Goal: Information Seeking & Learning: Learn about a topic

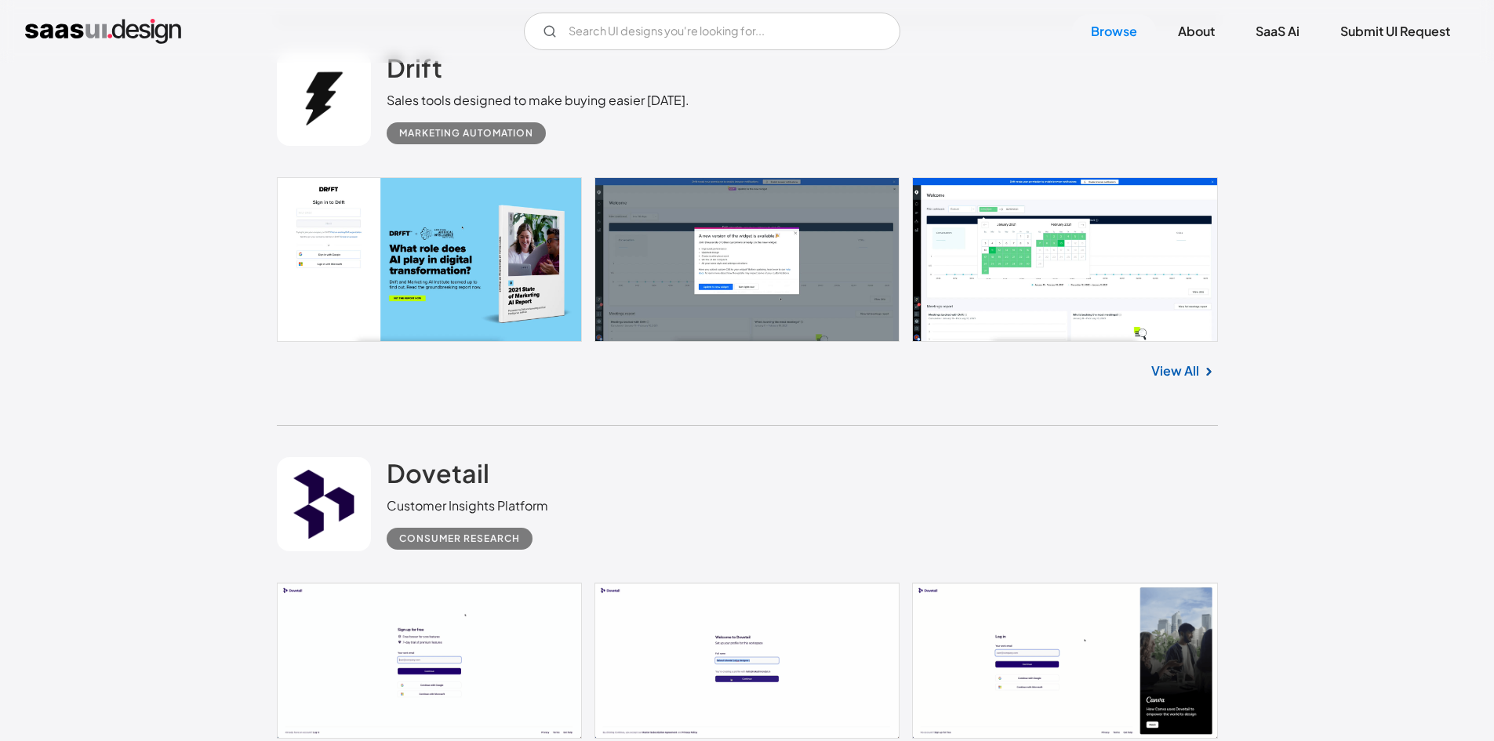
scroll to position [2430, 0]
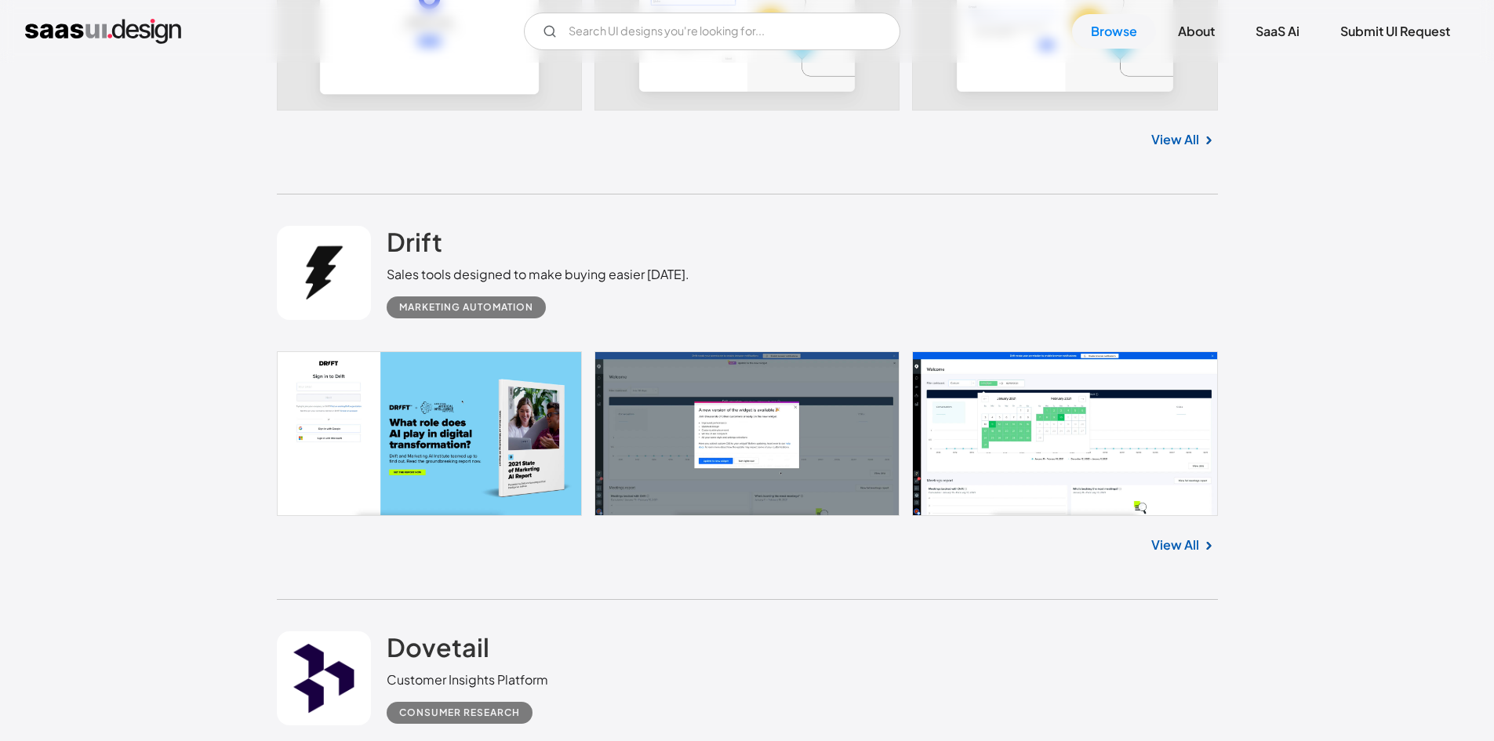
click at [1188, 543] on link "View All" at bounding box center [1175, 544] width 48 height 19
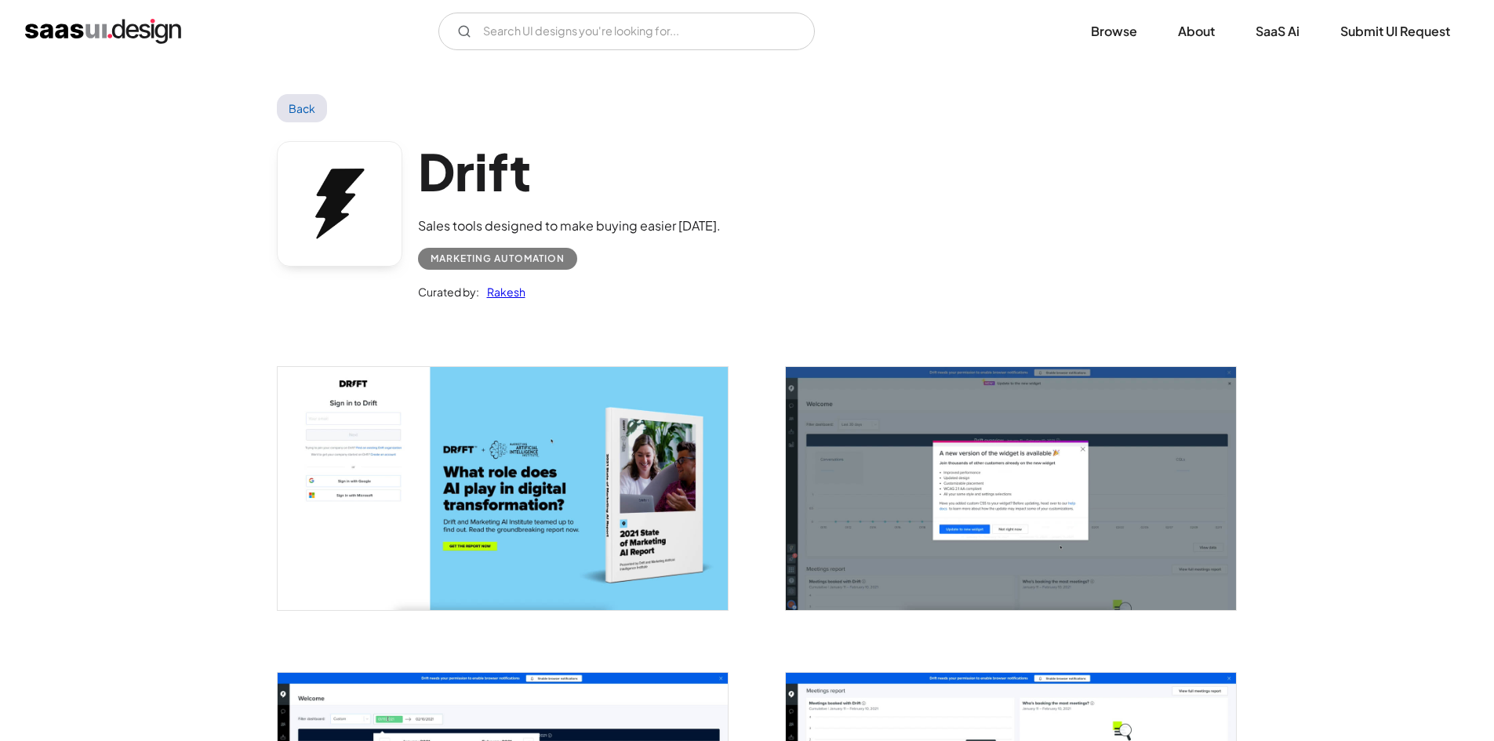
click at [526, 254] on div "Marketing Automation" at bounding box center [497, 258] width 134 height 19
click at [297, 104] on link "Back" at bounding box center [302, 108] width 51 height 28
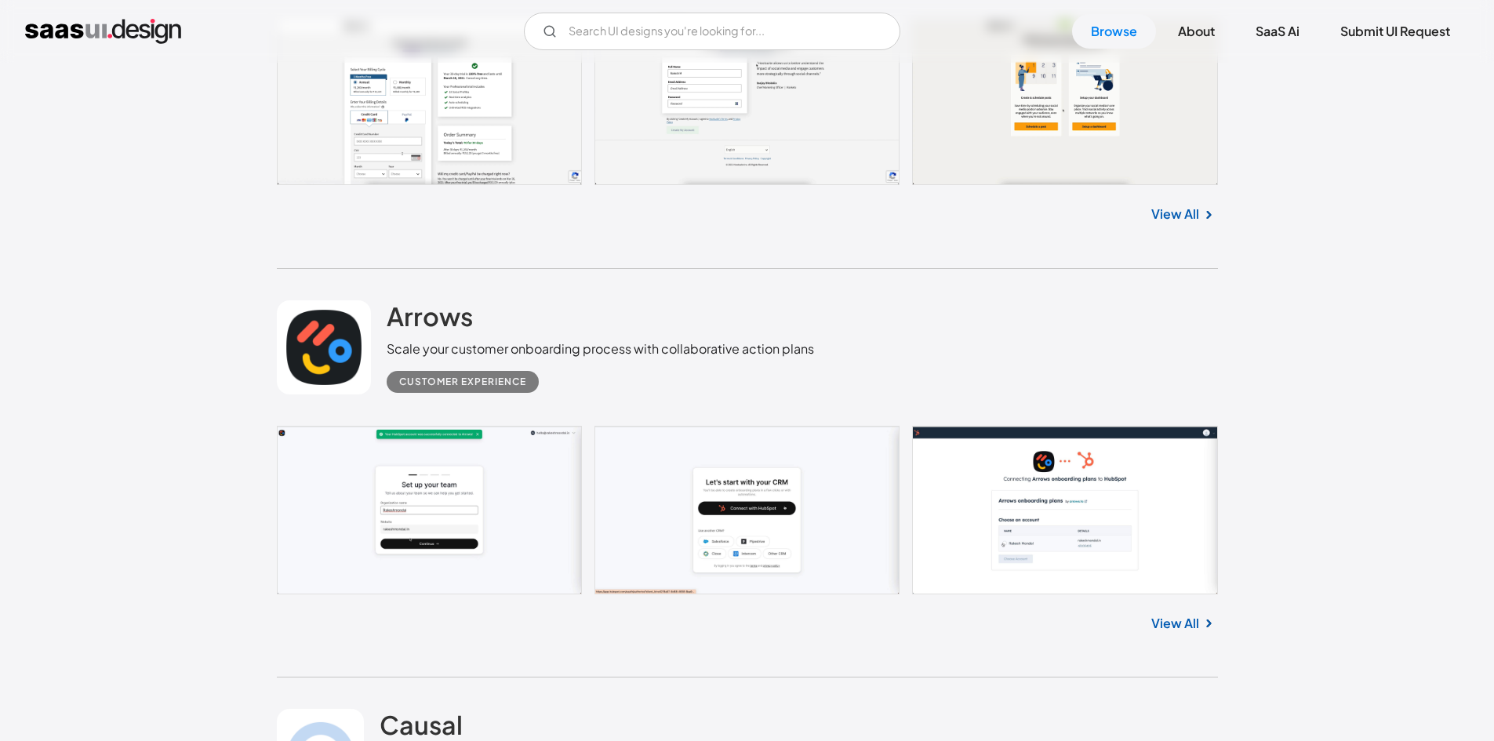
scroll to position [8389, 0]
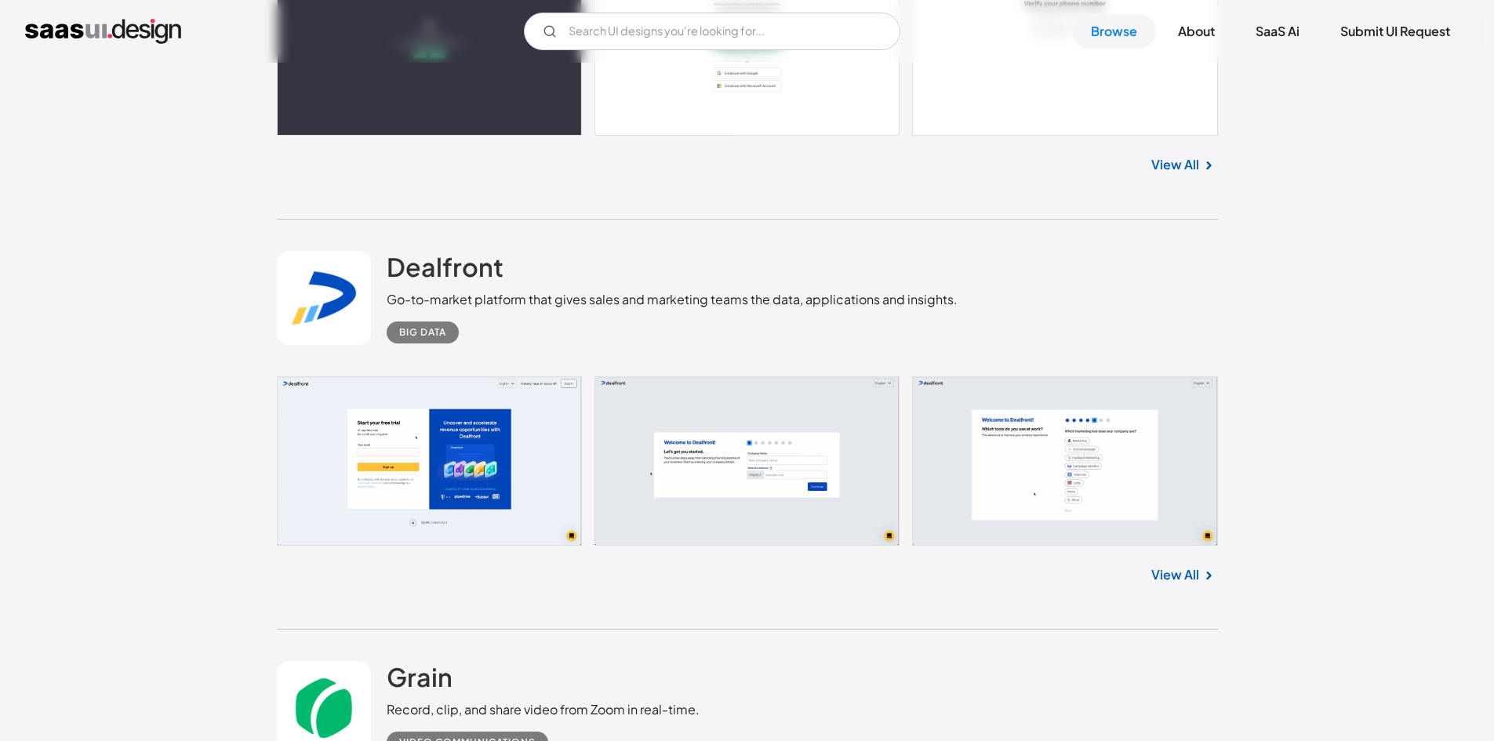
scroll to position [11212, 0]
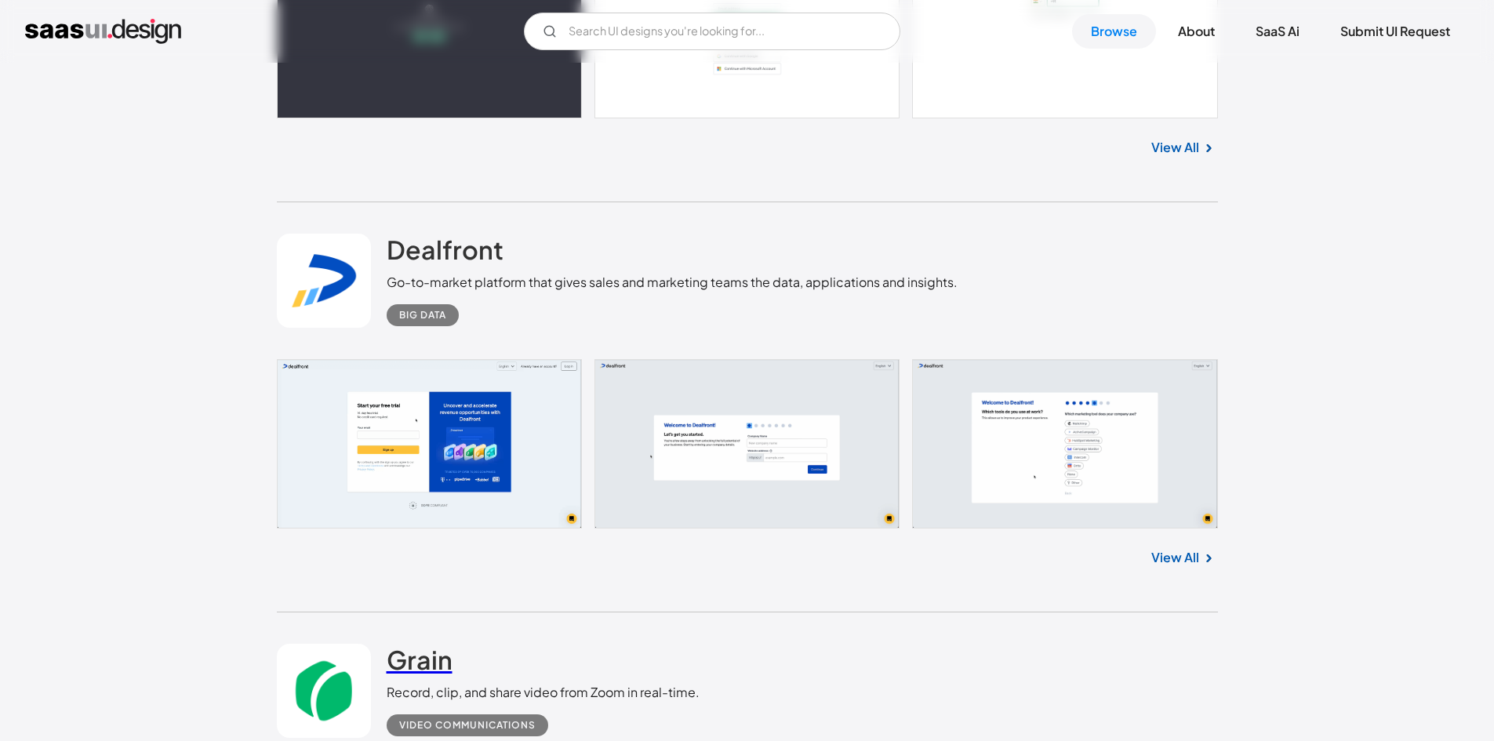
click at [436, 644] on h2 "Grain" at bounding box center [420, 659] width 66 height 31
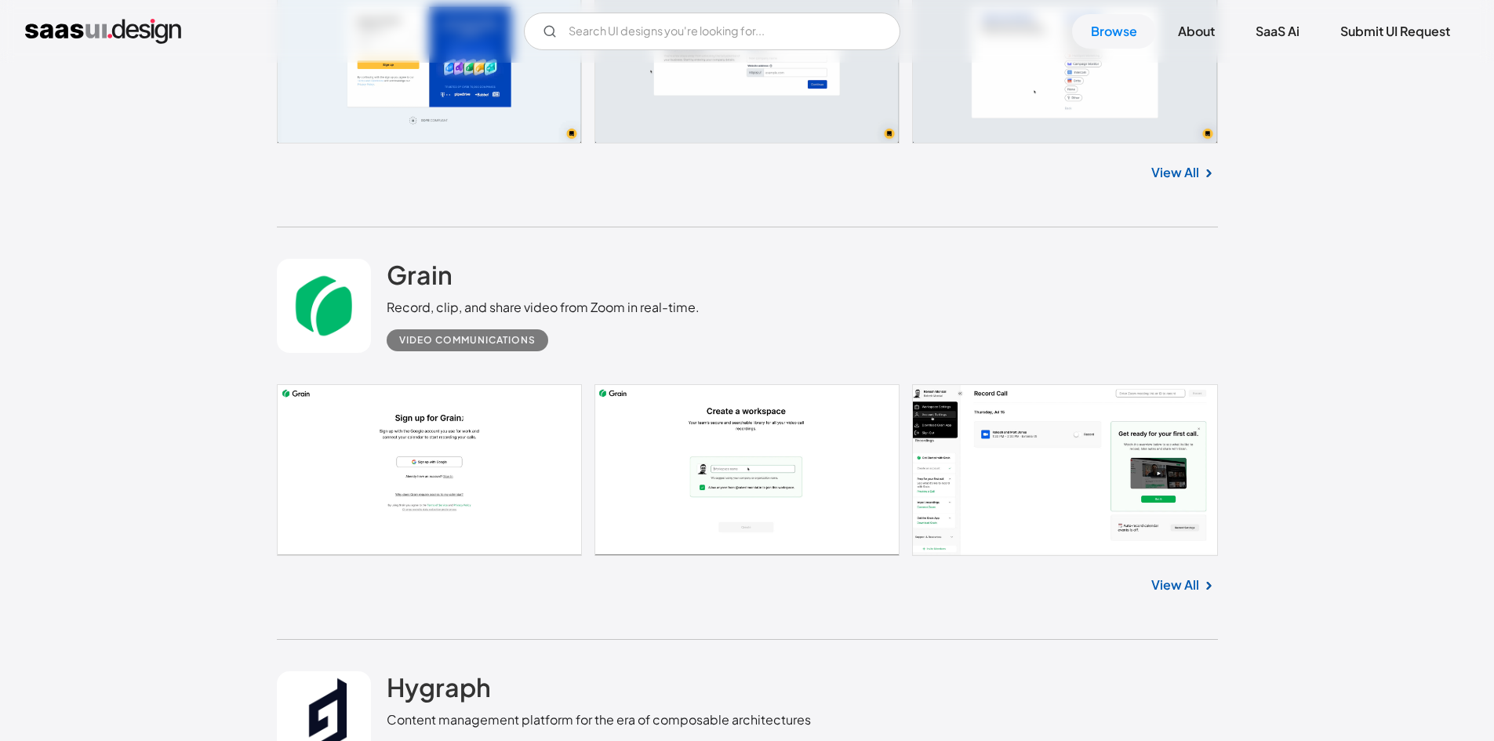
scroll to position [11760, 0]
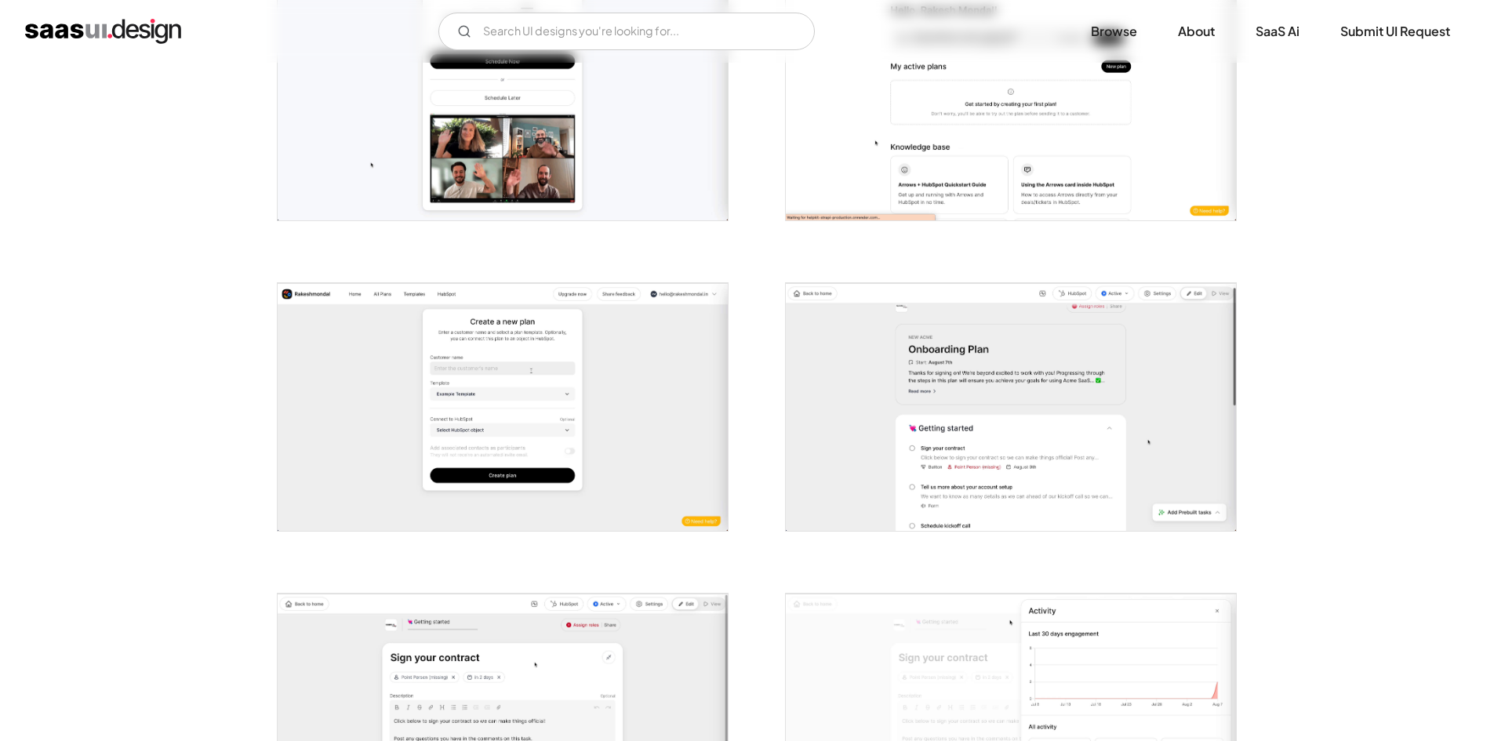
scroll to position [1333, 0]
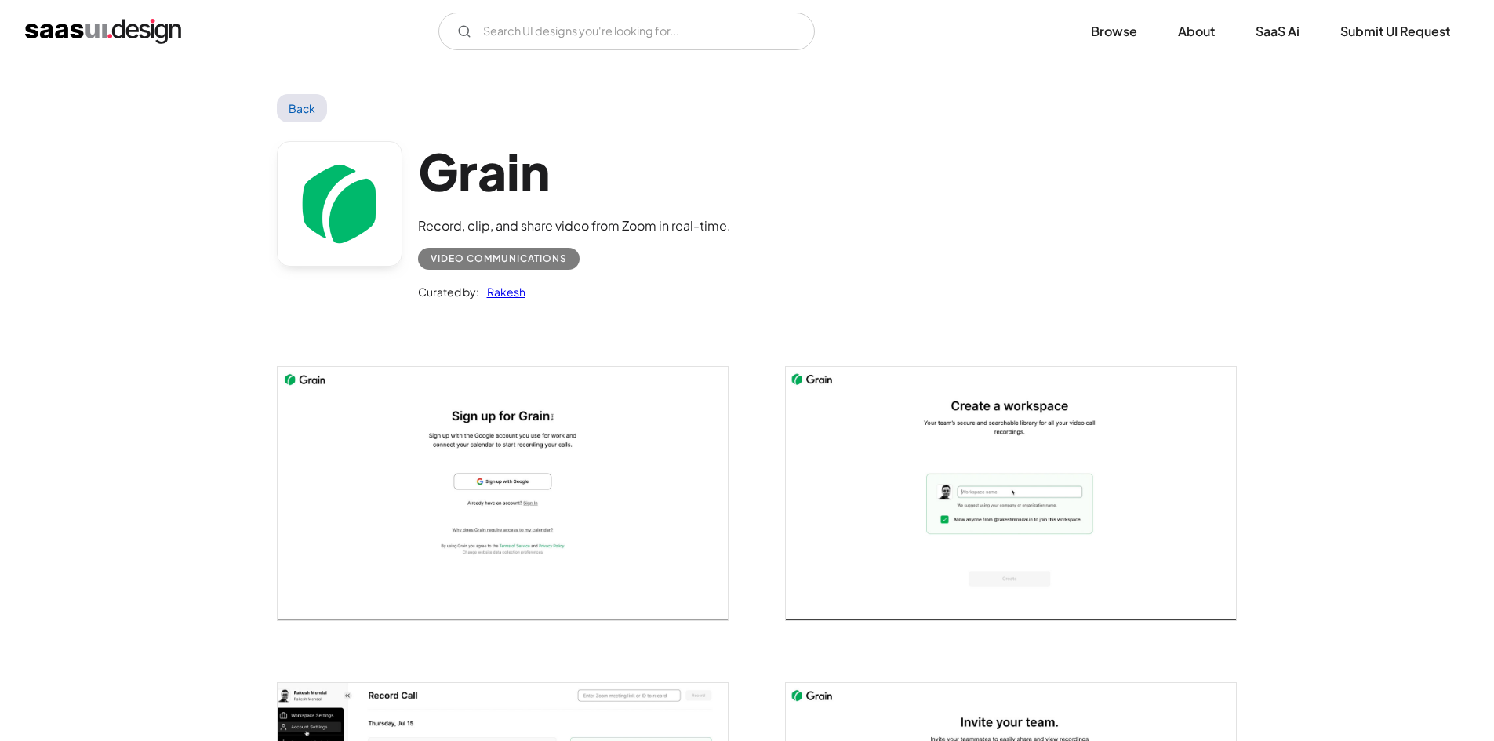
click at [307, 116] on link "Back" at bounding box center [302, 108] width 51 height 28
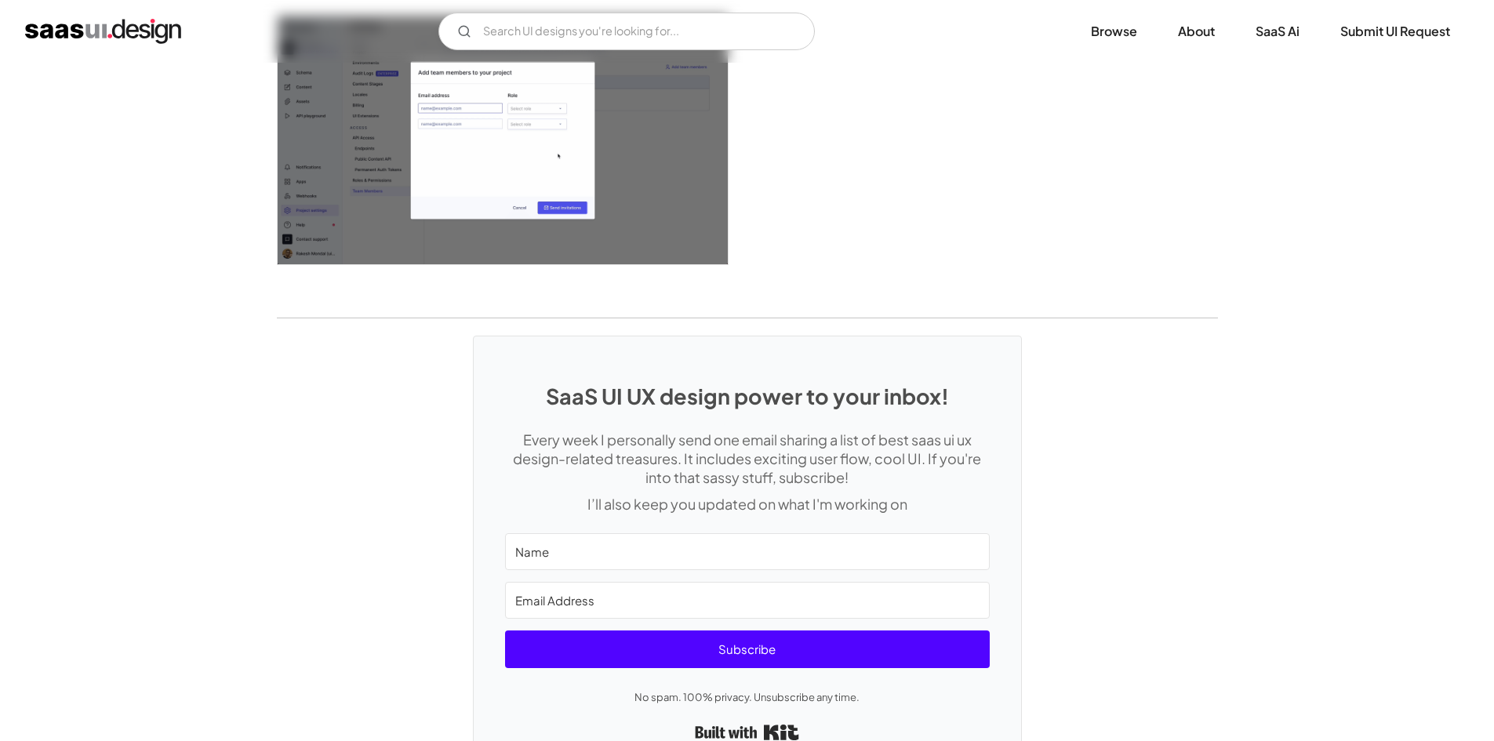
scroll to position [4178, 0]
